Goal: Task Accomplishment & Management: Complete application form

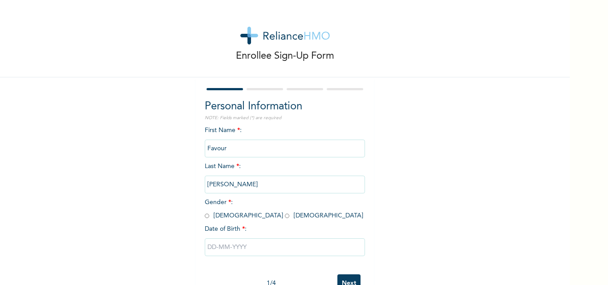
click at [246, 149] on input "Favour" at bounding box center [285, 149] width 160 height 18
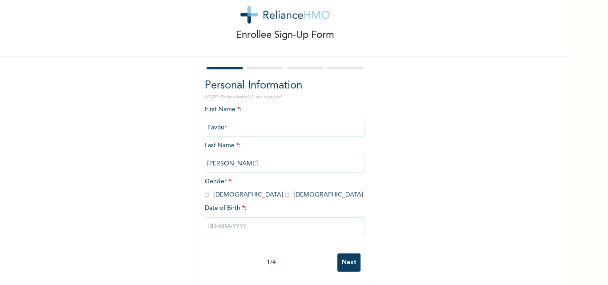
scroll to position [28, 0]
click at [285, 191] on input "radio" at bounding box center [287, 195] width 4 height 8
radio input "true"
click at [224, 220] on input "text" at bounding box center [285, 227] width 160 height 18
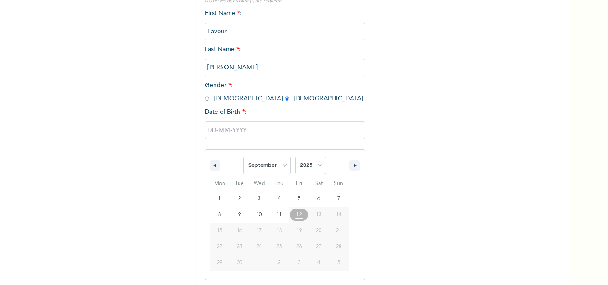
scroll to position [119, 0]
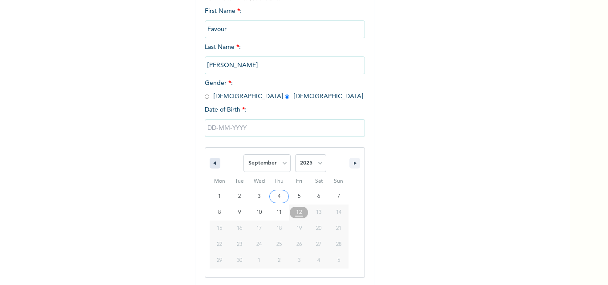
click at [211, 165] on icon "button" at bounding box center [213, 163] width 4 height 4
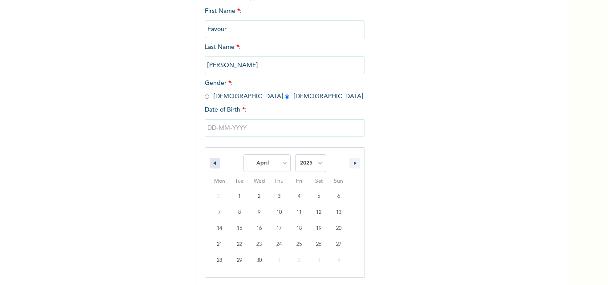
click at [211, 165] on icon "button" at bounding box center [213, 163] width 4 height 4
select select "1"
type input "[DATE]"
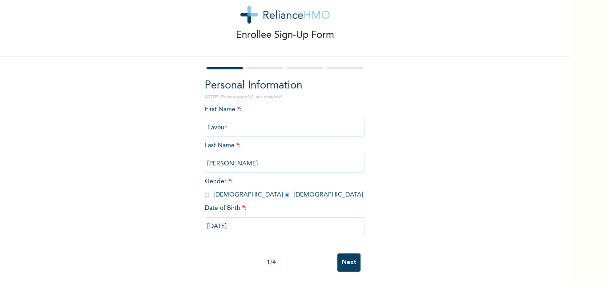
scroll to position [28, 0]
click at [265, 222] on input "[DATE]" at bounding box center [285, 227] width 160 height 18
select select "1"
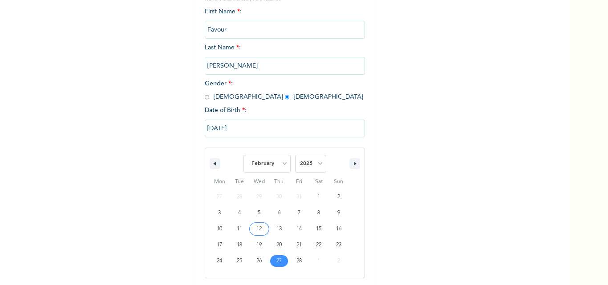
scroll to position [119, 0]
click at [318, 165] on select "2025 2024 2023 2022 2021 2020 2019 2018 2017 2016 2015 2014 2013 2012 2011 2010…" at bounding box center [310, 163] width 31 height 18
select select "2000"
click at [295, 155] on select "2025 2024 2023 2022 2021 2020 2019 2018 2017 2016 2015 2014 2013 2012 2011 2010…" at bounding box center [310, 163] width 31 height 18
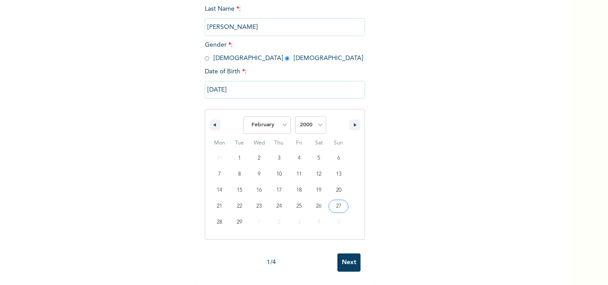
scroll to position [28, 0]
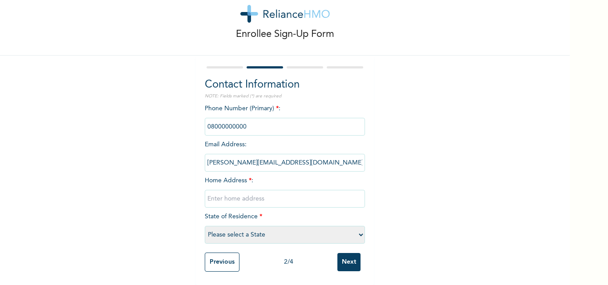
click at [248, 194] on input "text" at bounding box center [285, 199] width 160 height 18
type input "c"
type input "C/01 Success Close, Zone F, [GEOGRAPHIC_DATA], Dutse"
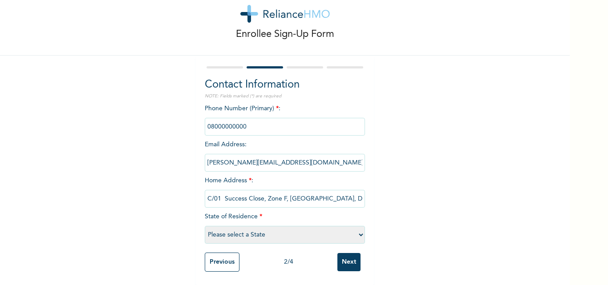
click at [238, 229] on select "Please select a State [PERSON_NAME] (FCT) [PERSON_NAME] Ibom [GEOGRAPHIC_DATA] …" at bounding box center [285, 235] width 160 height 18
select select "15"
click at [205, 226] on select "Please select a State [PERSON_NAME] (FCT) [PERSON_NAME] Ibom [GEOGRAPHIC_DATA] …" at bounding box center [285, 235] width 160 height 18
click at [243, 120] on input "phone" at bounding box center [285, 127] width 160 height 18
click at [251, 122] on input "phone" at bounding box center [285, 127] width 160 height 18
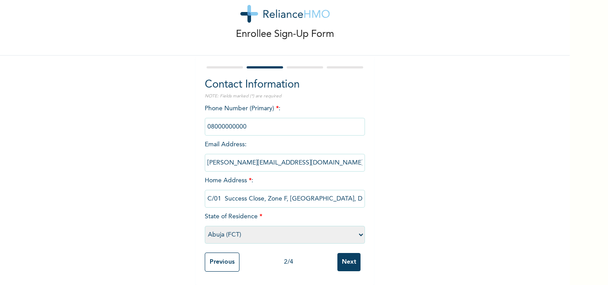
click at [245, 226] on select "Please select a State [PERSON_NAME] (FCT) [PERSON_NAME] Ibom [GEOGRAPHIC_DATA] …" at bounding box center [285, 235] width 160 height 18
click at [397, 183] on div "Enrollee Sign-Up Form Contact Information NOTE: Fields marked (*) are required …" at bounding box center [284, 131] width 569 height 307
click at [244, 121] on input "phone" at bounding box center [285, 127] width 160 height 18
click at [242, 121] on input "phone" at bounding box center [285, 127] width 160 height 18
click at [242, 156] on input "[PERSON_NAME][EMAIL_ADDRESS][DOMAIN_NAME]" at bounding box center [285, 163] width 160 height 18
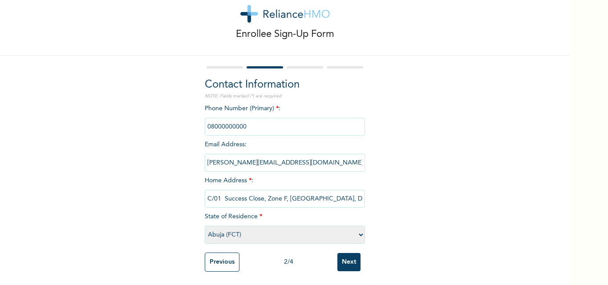
click at [239, 118] on input "phone" at bounding box center [285, 127] width 160 height 18
click at [244, 120] on input "phone" at bounding box center [285, 127] width 160 height 18
click at [241, 121] on input "phone" at bounding box center [285, 127] width 160 height 18
click at [345, 260] on input "Next" at bounding box center [348, 262] width 23 height 18
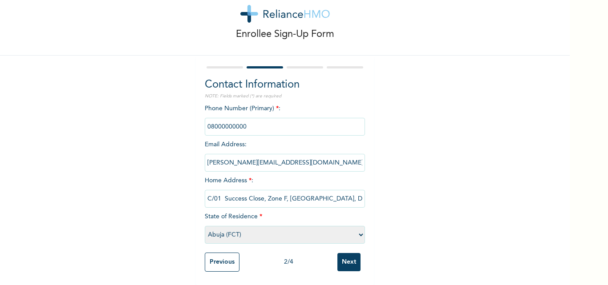
scroll to position [0, 0]
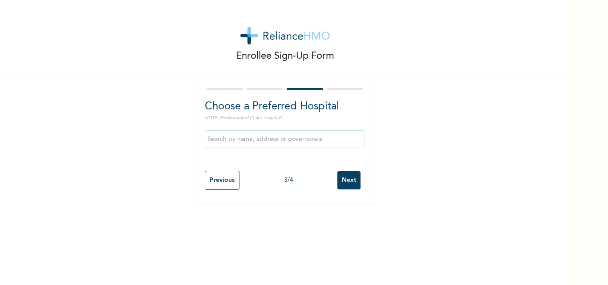
click at [207, 180] on input "Previous" at bounding box center [222, 180] width 35 height 19
select select "15"
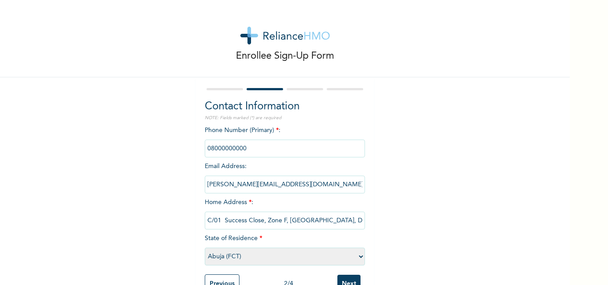
click at [241, 148] on input "phone" at bounding box center [285, 149] width 160 height 18
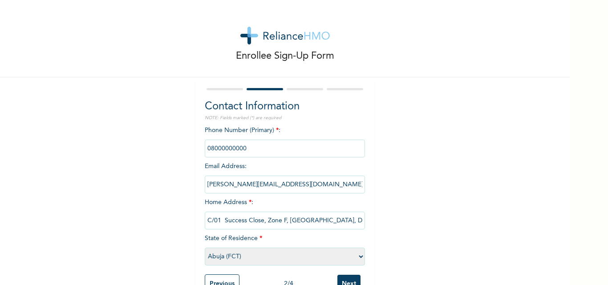
click at [241, 148] on input "phone" at bounding box center [285, 149] width 160 height 18
click at [243, 148] on input "phone" at bounding box center [285, 149] width 160 height 18
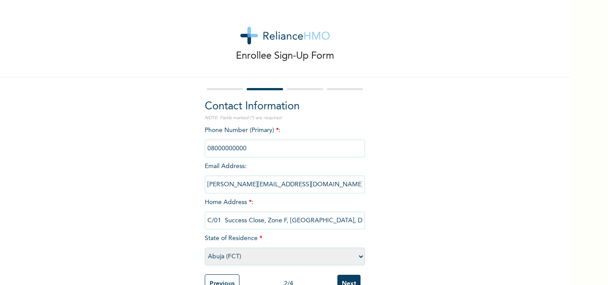
click at [243, 148] on input "phone" at bounding box center [285, 149] width 160 height 18
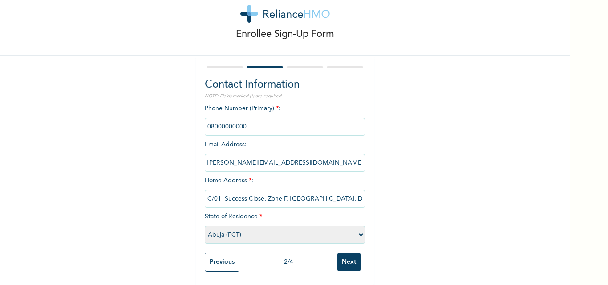
click at [213, 191] on input "C/01 Success Close, Zone F, [GEOGRAPHIC_DATA], Dutse" at bounding box center [285, 199] width 160 height 18
click at [216, 193] on input "C/O1 Success Close, Zone F, Bmuko, Dutse" at bounding box center [285, 199] width 160 height 18
type input "[STREET_ADDRESS]"
click at [250, 123] on input "phone" at bounding box center [285, 127] width 160 height 18
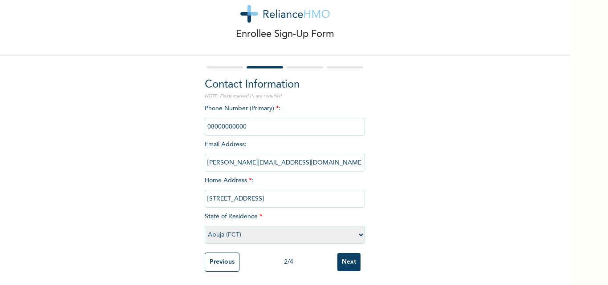
click at [250, 123] on input "phone" at bounding box center [285, 127] width 160 height 18
click at [352, 255] on input "Next" at bounding box center [348, 262] width 23 height 18
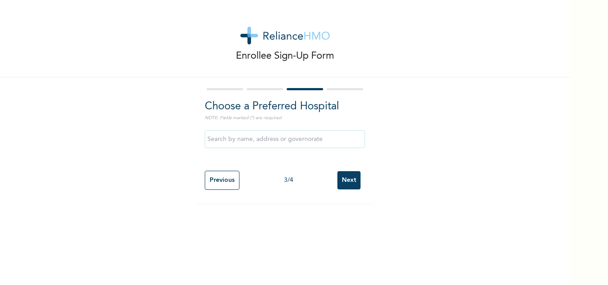
scroll to position [0, 0]
click at [343, 178] on input "Next" at bounding box center [348, 180] width 23 height 18
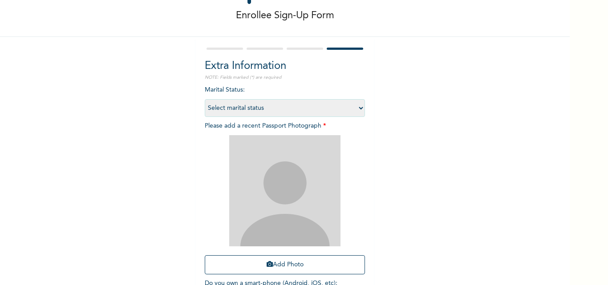
scroll to position [44, 0]
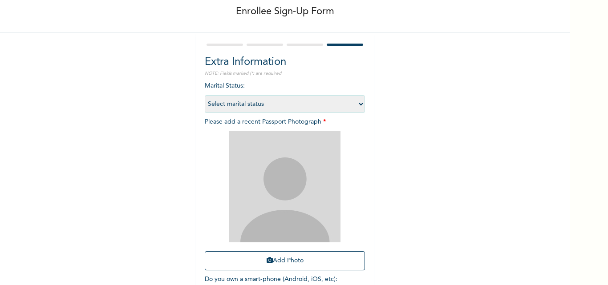
click at [356, 102] on select "Select marital status [DEMOGRAPHIC_DATA] Married [DEMOGRAPHIC_DATA] Widow/[DEMO…" at bounding box center [285, 104] width 160 height 18
select select "1"
click at [205, 95] on select "Select marital status [DEMOGRAPHIC_DATA] Married [DEMOGRAPHIC_DATA] Widow/[DEMO…" at bounding box center [285, 104] width 160 height 18
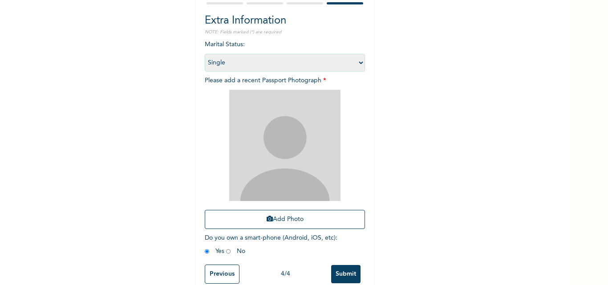
scroll to position [105, 0]
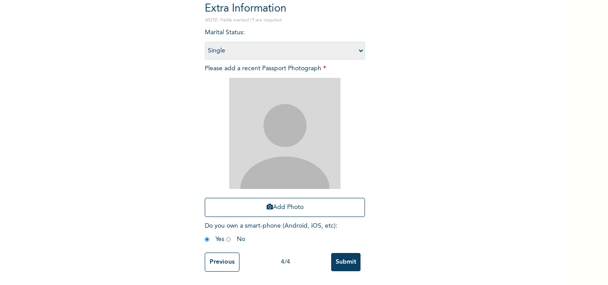
click at [278, 136] on img at bounding box center [284, 133] width 111 height 111
click at [286, 200] on button "Add Photo" at bounding box center [285, 207] width 160 height 19
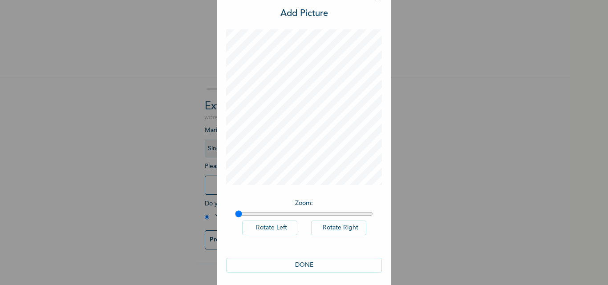
scroll to position [21, 0]
click at [306, 262] on button "DONE" at bounding box center [304, 265] width 156 height 15
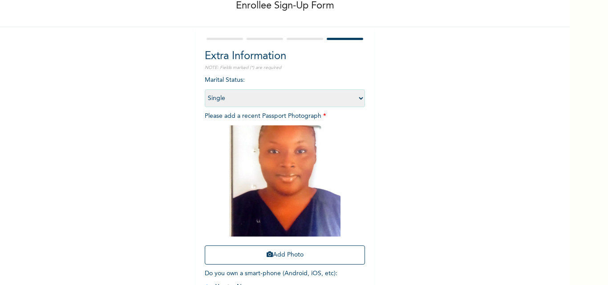
scroll to position [105, 0]
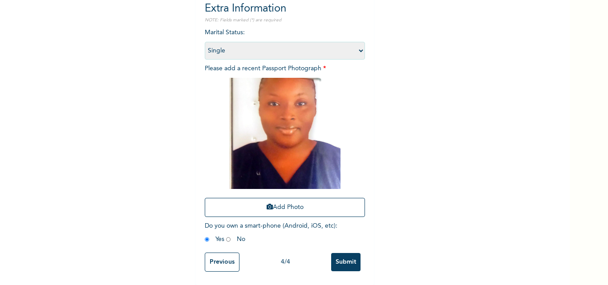
click at [339, 254] on input "Submit" at bounding box center [345, 262] width 29 height 18
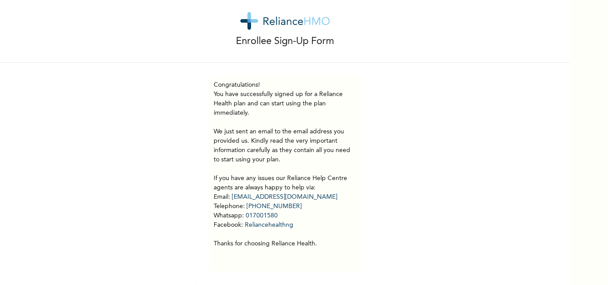
scroll to position [0, 0]
